Goal: Task Accomplishment & Management: Manage account settings

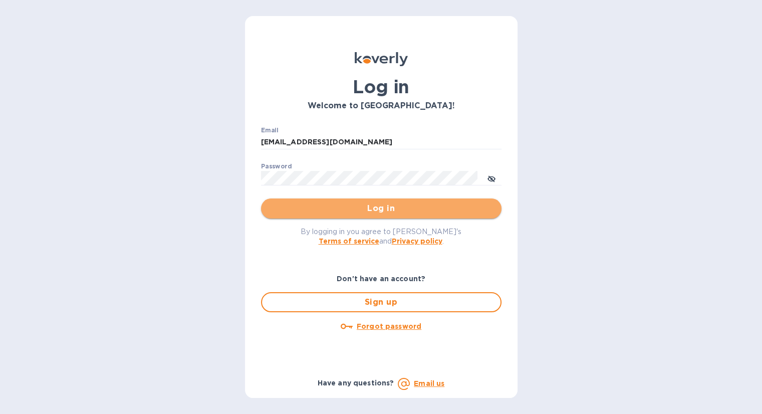
click at [373, 212] on span "Log in" at bounding box center [381, 208] width 225 height 12
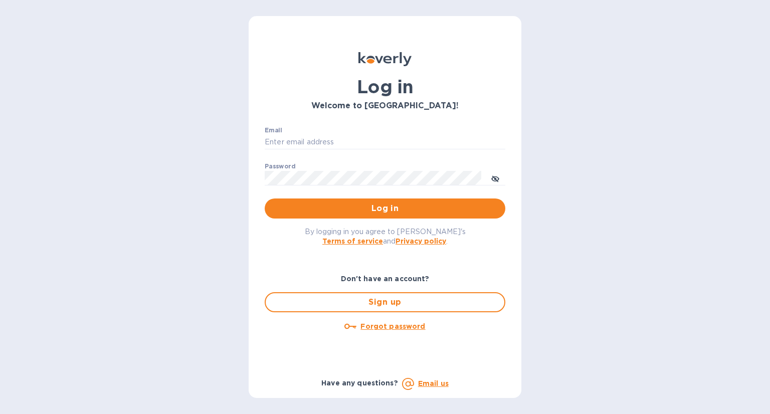
type input "alexei@21stwine.com"
type input "[EMAIL_ADDRESS][DOMAIN_NAME]"
click at [346, 210] on span "Log in" at bounding box center [385, 208] width 225 height 12
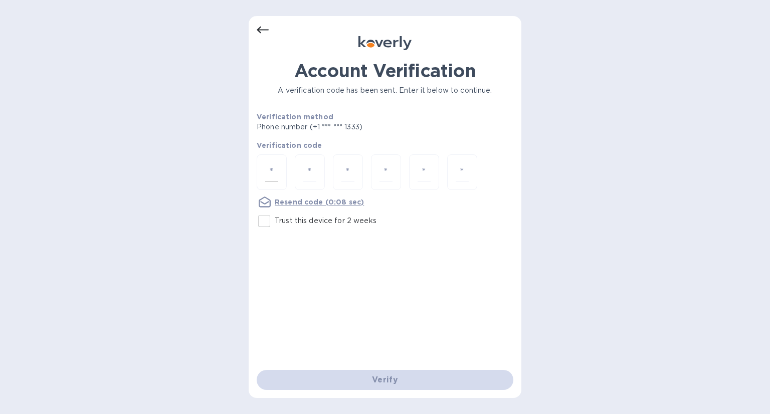
click at [272, 174] on input "number" at bounding box center [271, 172] width 13 height 19
type input "7"
type input "2"
type input "9"
type input "3"
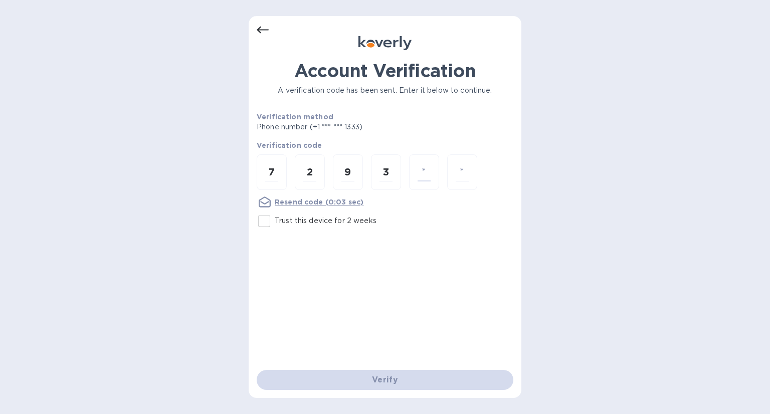
type input "2"
type input "9"
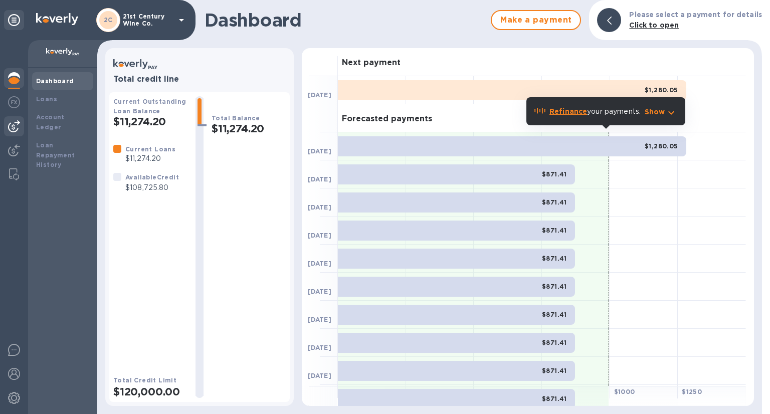
click at [14, 131] on img at bounding box center [14, 126] width 12 height 12
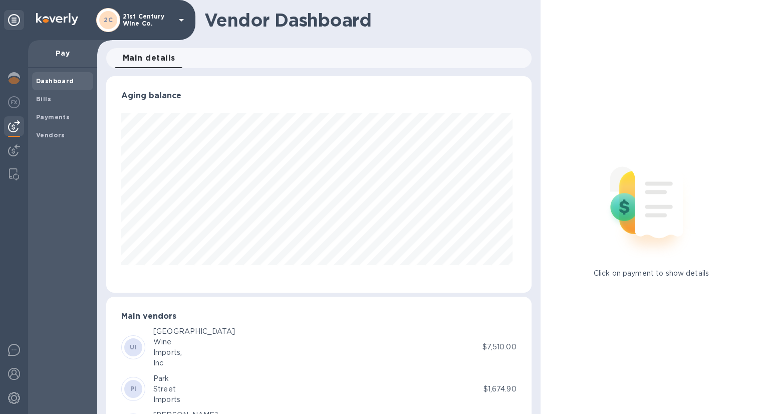
scroll to position [216, 421]
click at [48, 99] on b "Bills" at bounding box center [43, 99] width 15 height 8
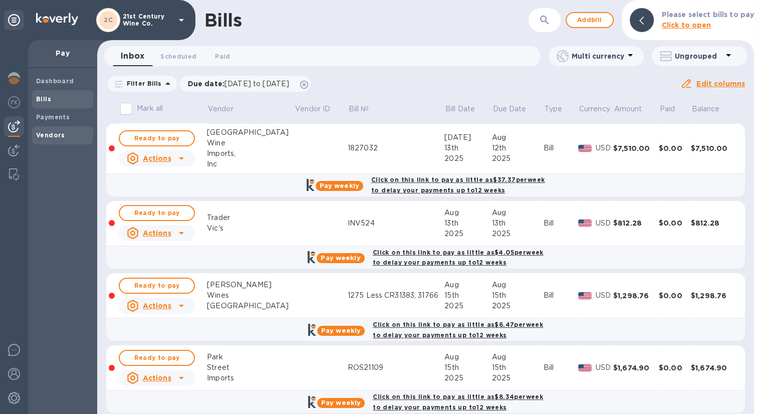
click at [59, 134] on b "Vendors" at bounding box center [50, 135] width 29 height 8
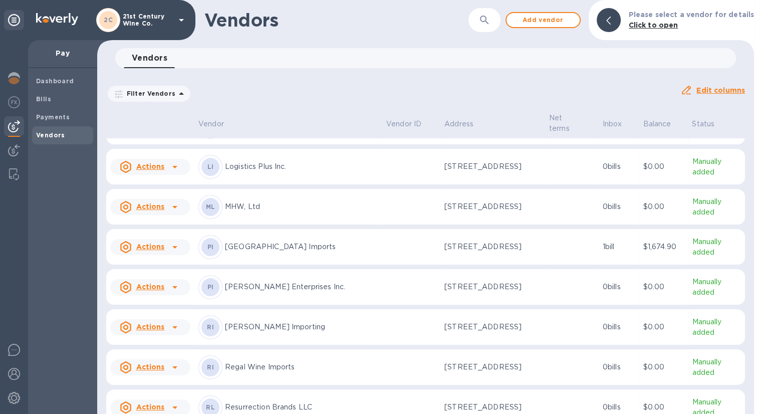
scroll to position [267, 0]
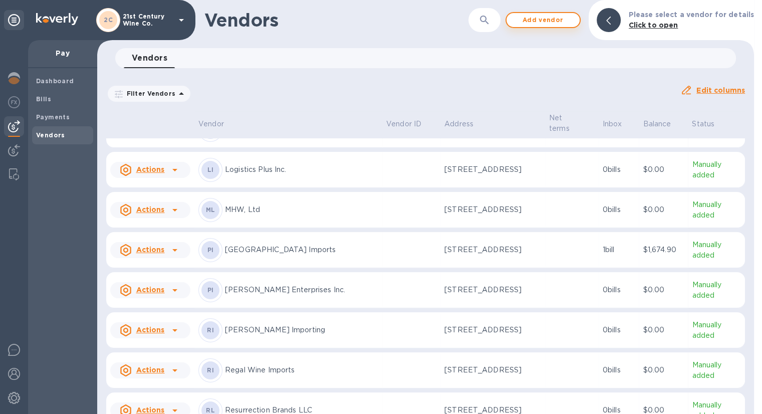
click at [537, 20] on span "Add vendor" at bounding box center [543, 20] width 57 height 12
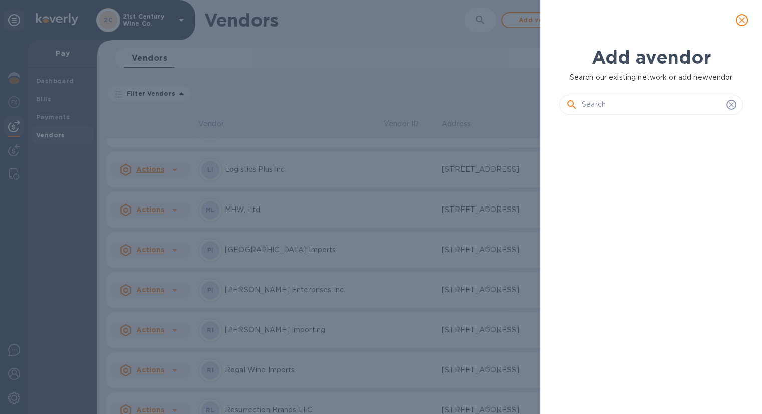
scroll to position [257, 187]
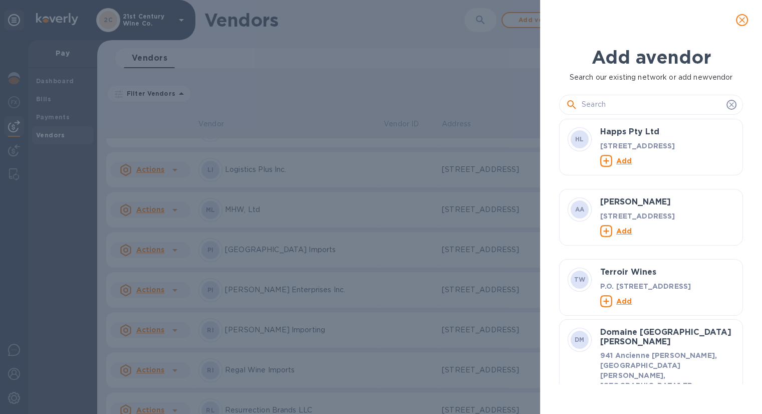
click at [599, 105] on input "text" at bounding box center [652, 104] width 141 height 15
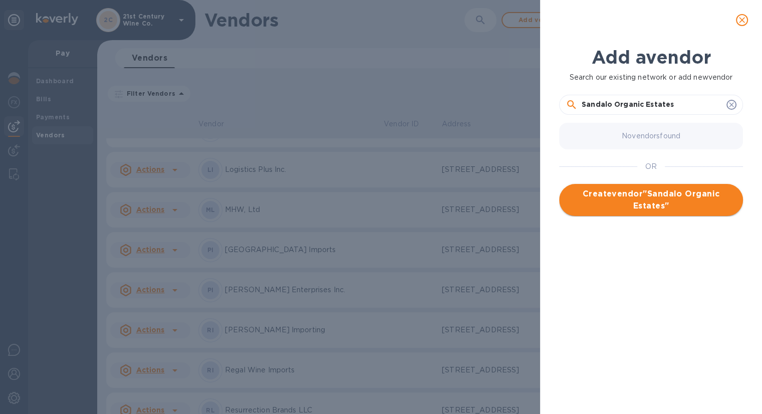
type input "Sandalo Organic Estates"
click at [659, 207] on span "Create vendor " Sandalo Organic Estates "" at bounding box center [651, 200] width 168 height 24
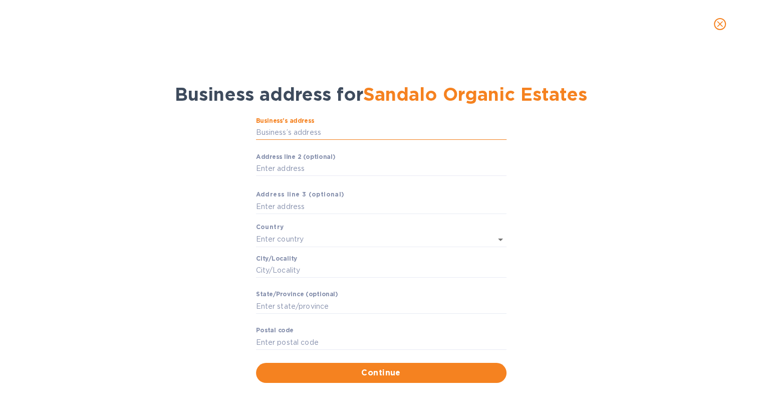
click at [385, 129] on input "Business’s аddress" at bounding box center [381, 132] width 251 height 15
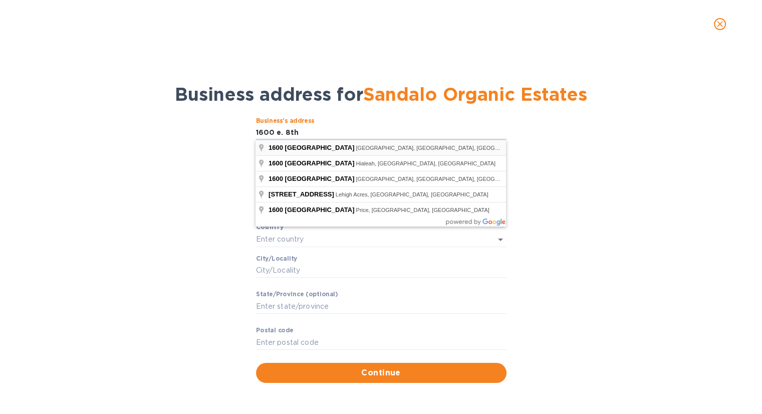
type input "[STREET_ADDRESS]"
type input "[GEOGRAPHIC_DATA]"
type input "FL"
type input "33605"
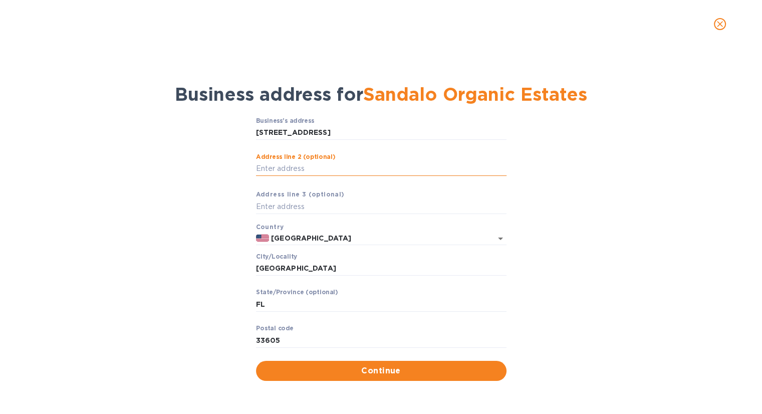
click at [331, 170] on input "Аddress line 2 (optional)" at bounding box center [381, 168] width 251 height 15
type input "Ste A200"
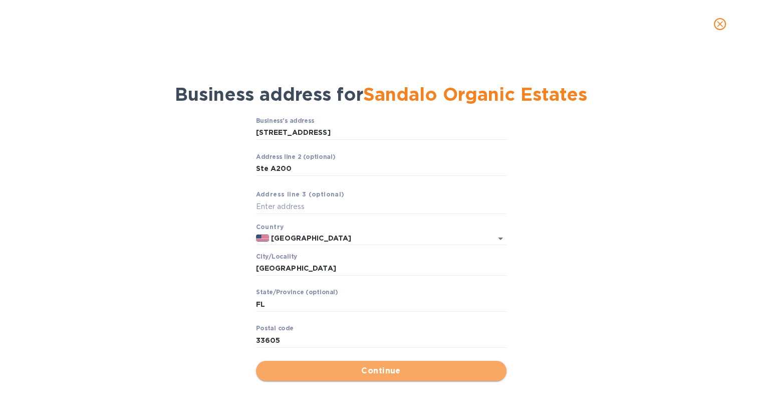
click at [323, 369] on span "Continue" at bounding box center [381, 371] width 235 height 12
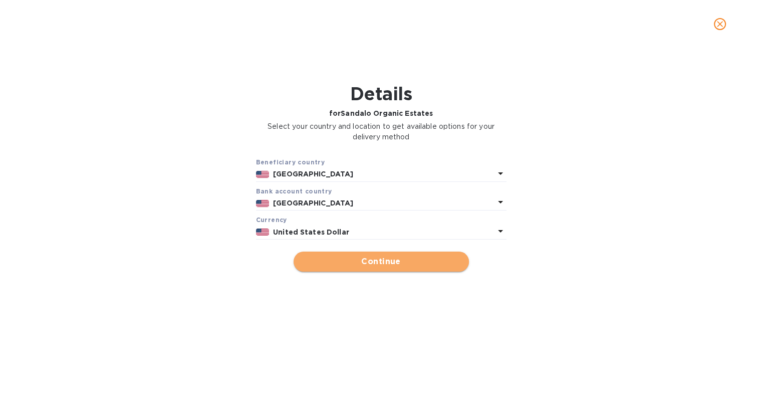
click at [453, 269] on button "Continue" at bounding box center [381, 262] width 175 height 20
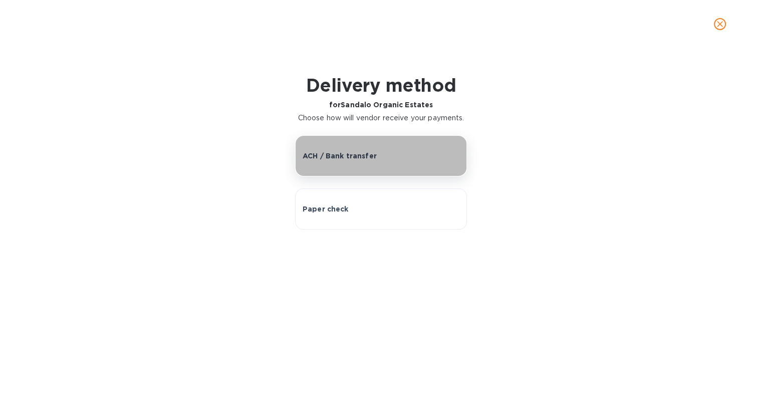
click at [349, 159] on p "ACH / Bank transfer" at bounding box center [340, 156] width 74 height 10
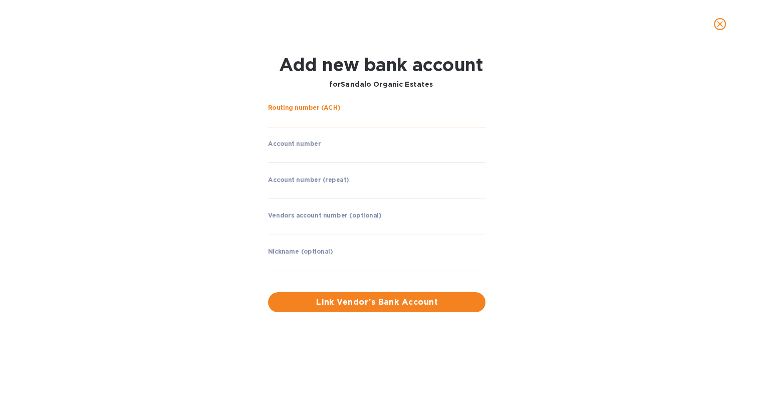
click at [309, 121] on input "string" at bounding box center [376, 119] width 217 height 15
type input "067014822"
click at [323, 158] on input "string" at bounding box center [376, 155] width 217 height 15
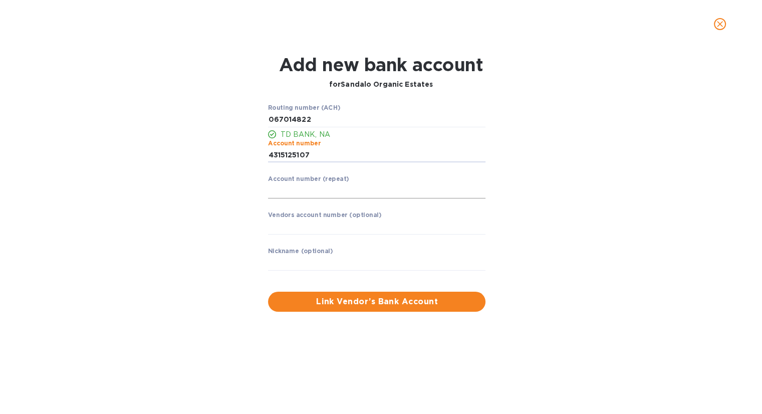
type input "4315125107"
click at [405, 192] on input "string" at bounding box center [376, 190] width 217 height 15
type input "4315125107"
click at [400, 307] on span "Link Vendor’s Bank Account" at bounding box center [376, 302] width 201 height 12
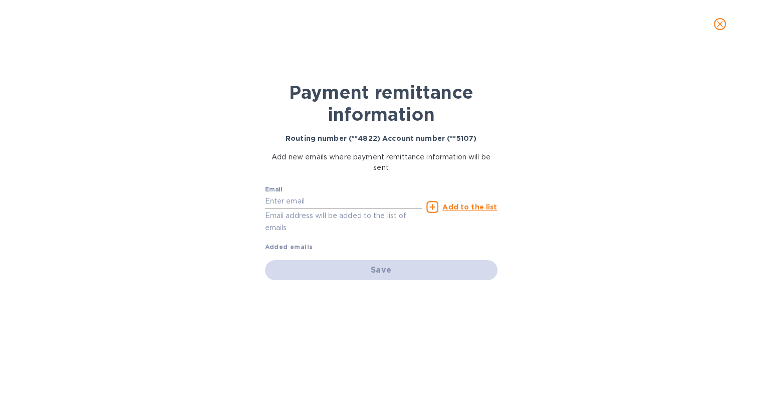
click at [305, 199] on input "text" at bounding box center [344, 201] width 158 height 15
paste input "[PERSON_NAME][EMAIL_ADDRESS][DOMAIN_NAME]"
type input "[PERSON_NAME][EMAIL_ADDRESS][DOMAIN_NAME]"
click at [485, 205] on u "Add to the list" at bounding box center [469, 207] width 55 height 8
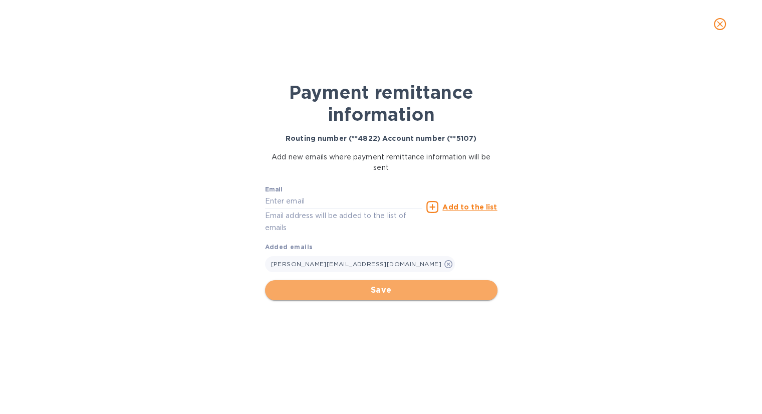
click at [399, 292] on span "Save" at bounding box center [381, 290] width 216 height 12
